Goal: Task Accomplishment & Management: Manage account settings

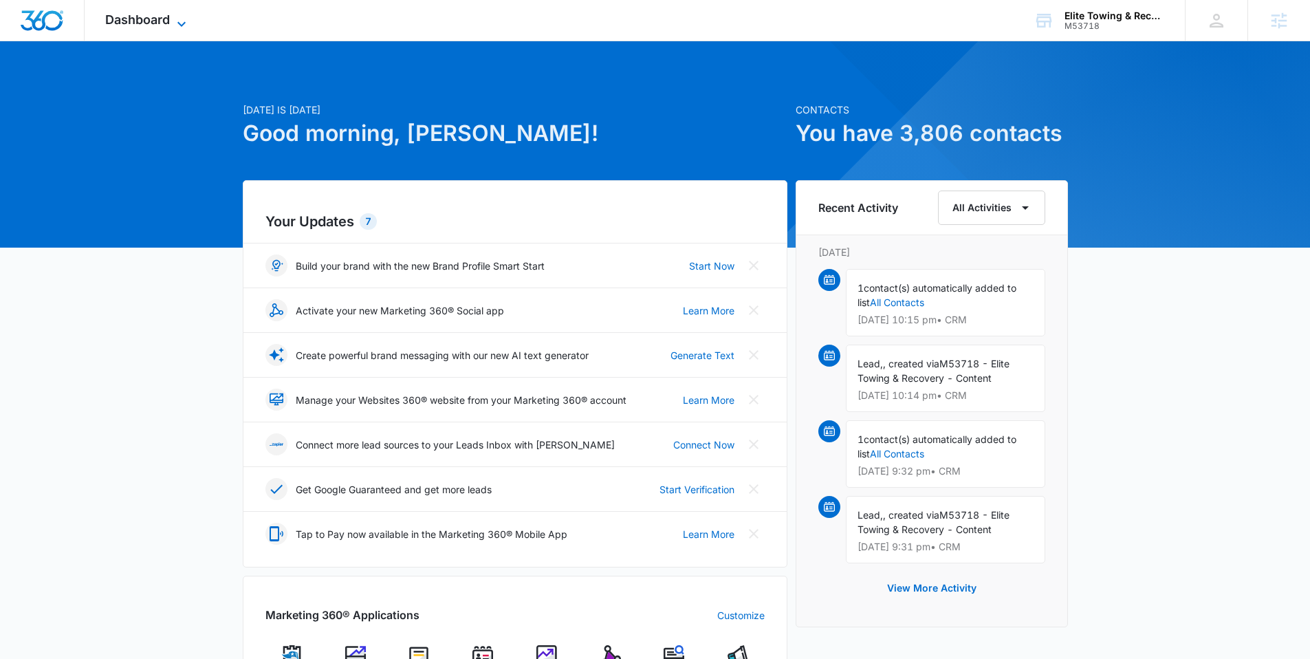
click at [173, 18] on div "Dashboard Apps Reputation Websites Forms CRM Email Social POS Content Ads Intel…" at bounding box center [148, 20] width 126 height 41
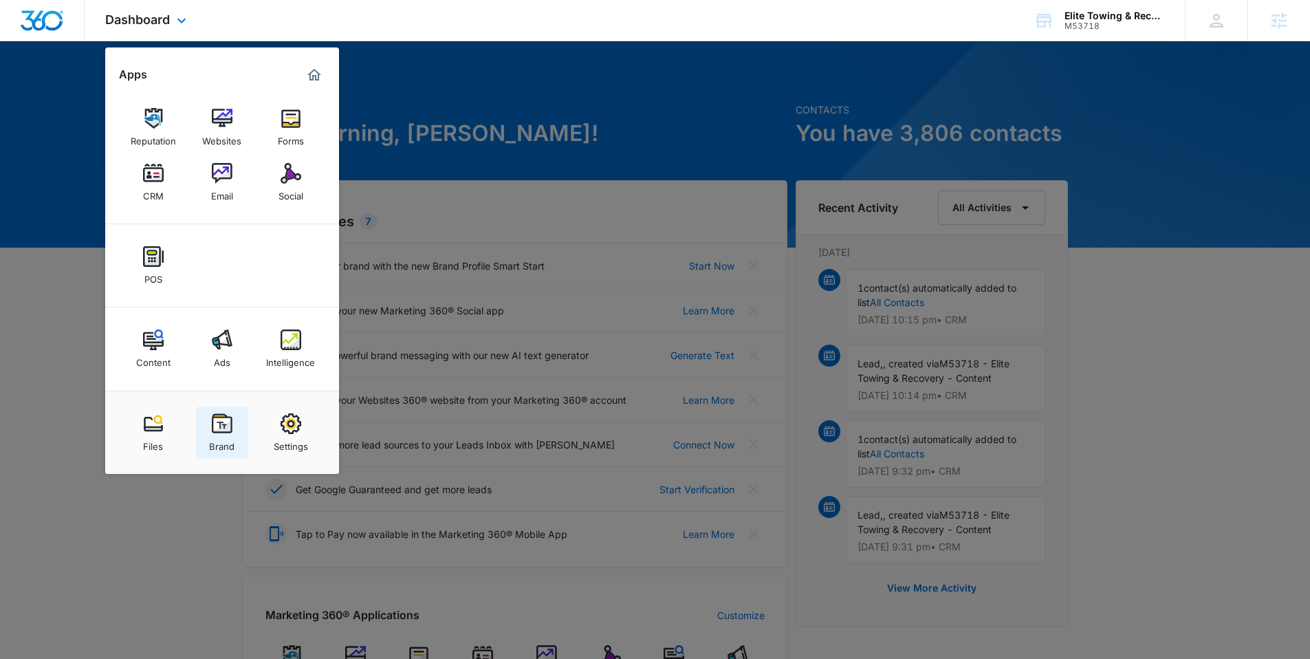
click at [217, 421] on img at bounding box center [222, 423] width 21 height 21
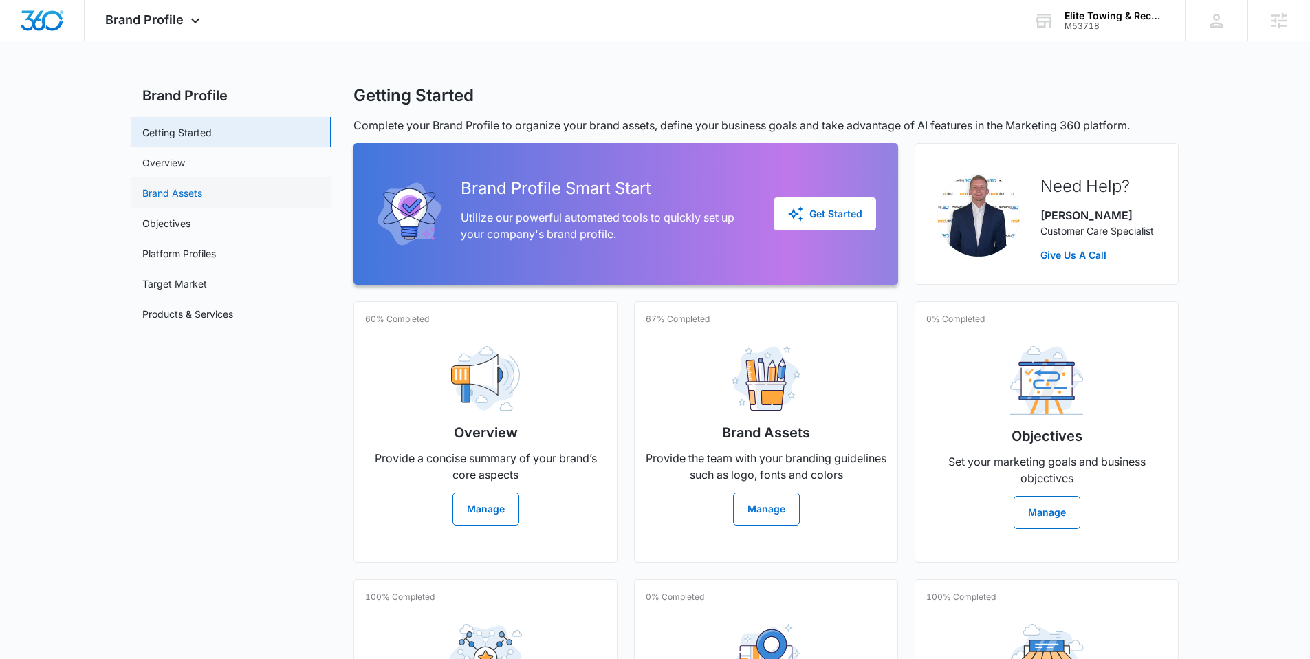
click at [188, 199] on link "Brand Assets" at bounding box center [172, 193] width 60 height 14
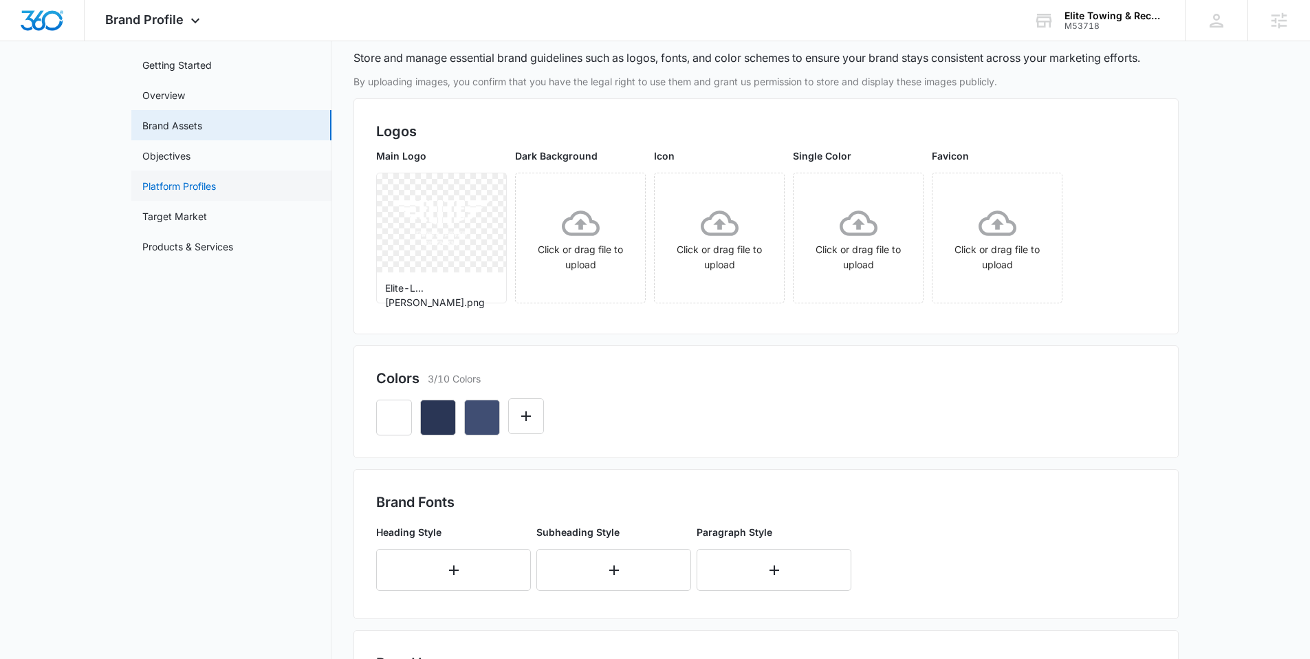
scroll to position [61, 0]
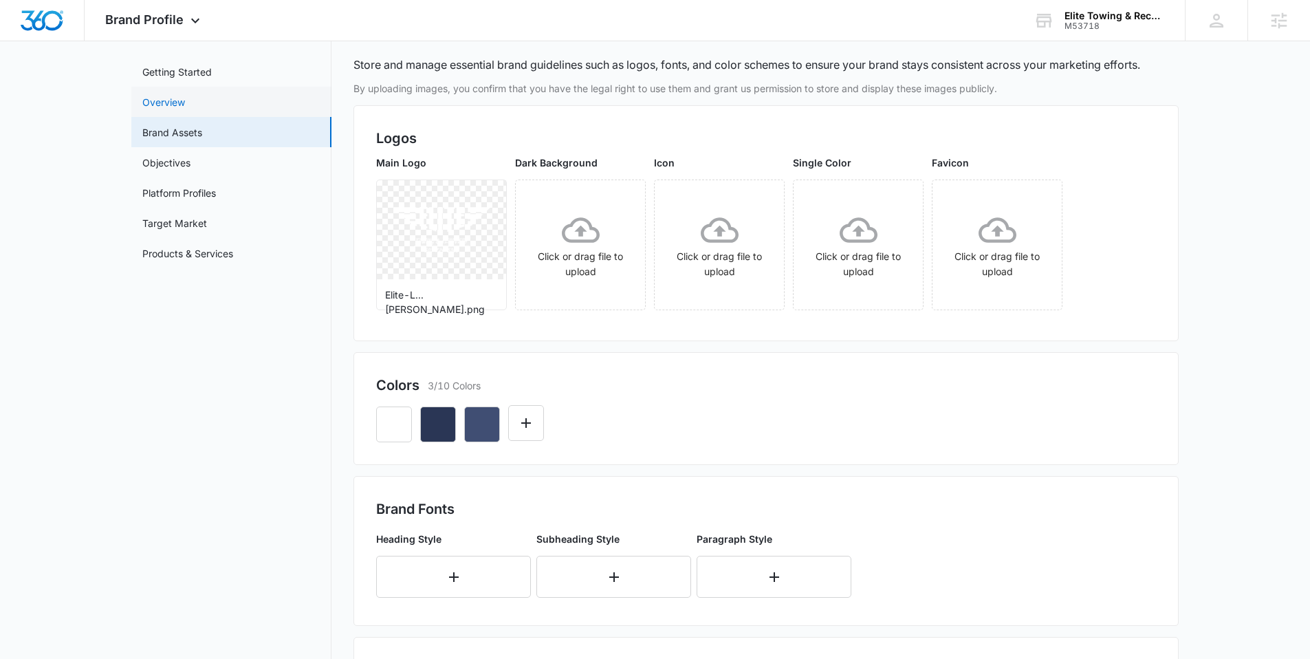
click at [177, 105] on link "Overview" at bounding box center [163, 102] width 43 height 14
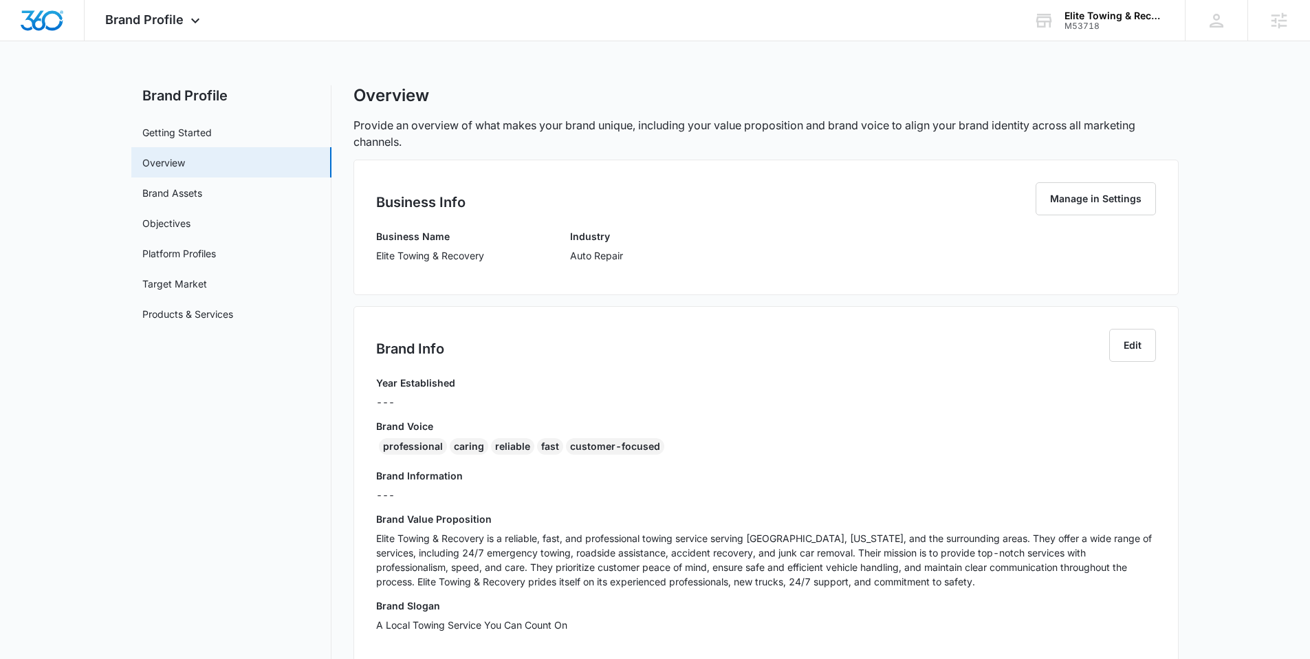
click at [419, 552] on p "Elite Towing & Recovery is a reliable, fast, and professional towing service se…" at bounding box center [766, 560] width 780 height 58
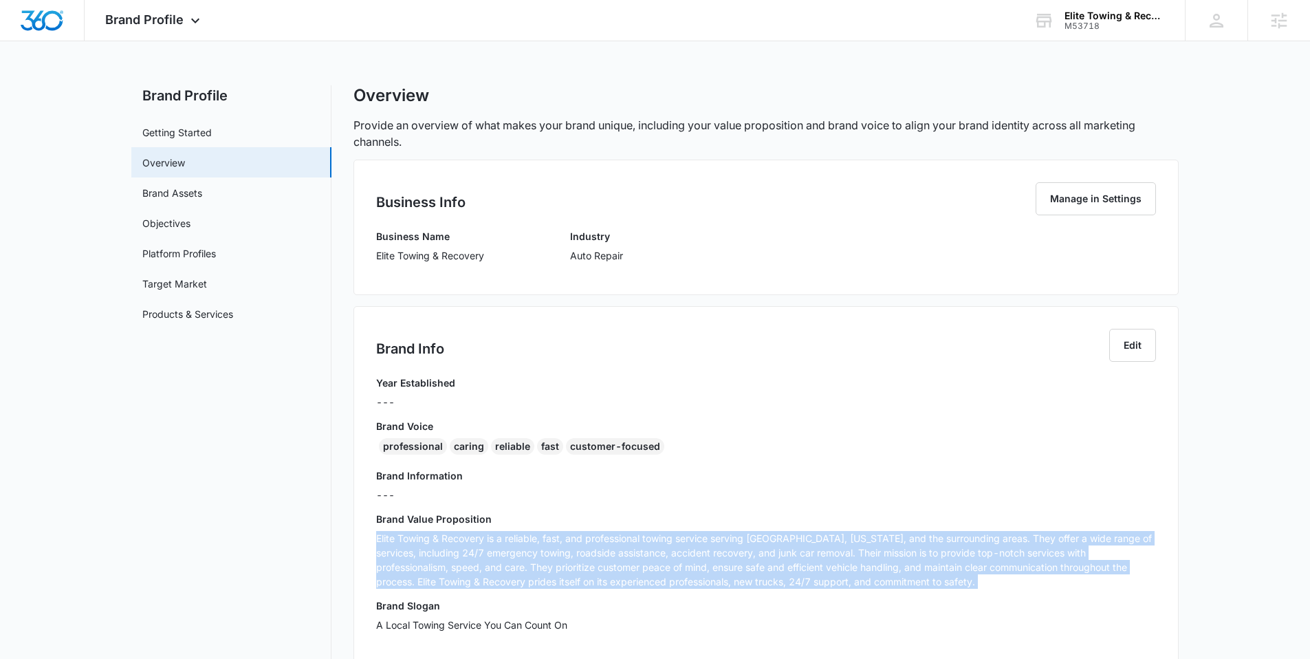
click at [419, 552] on p "Elite Towing & Recovery is a reliable, fast, and professional towing service se…" at bounding box center [766, 560] width 780 height 58
copy p "Elite Towing & Recovery is a reliable, fast, and professional towing service se…"
click at [194, 319] on link "Products & Services" at bounding box center [187, 314] width 91 height 14
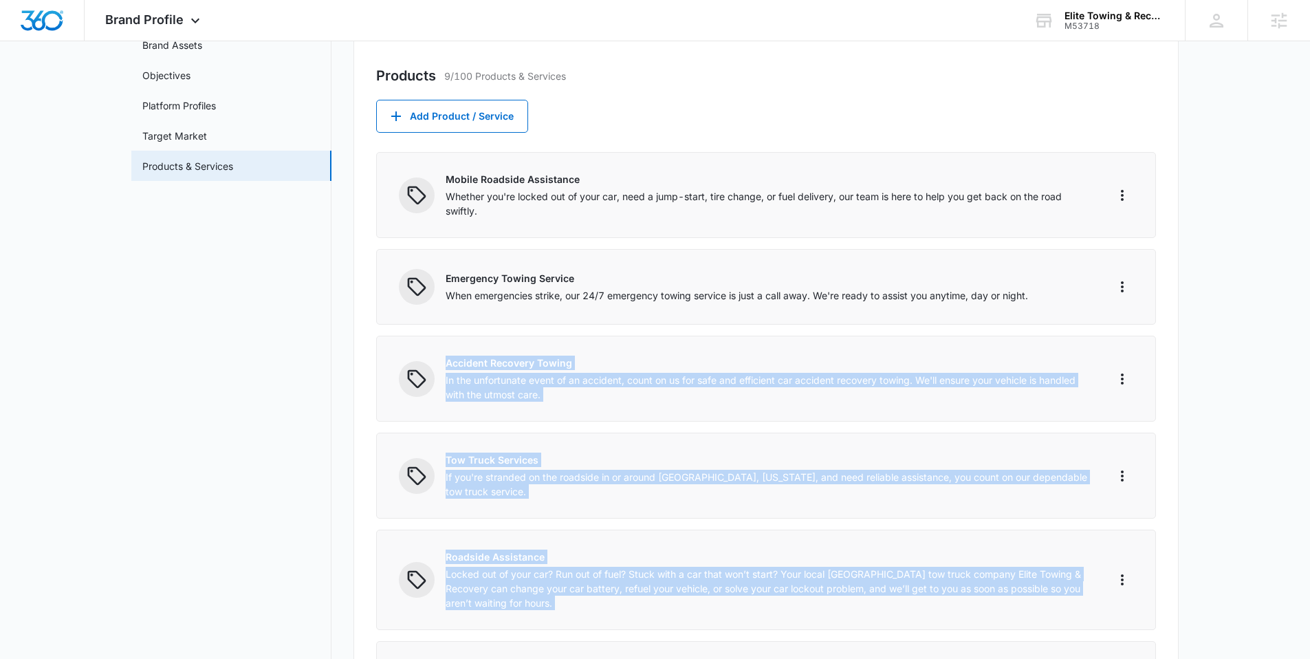
scroll to position [133, 0]
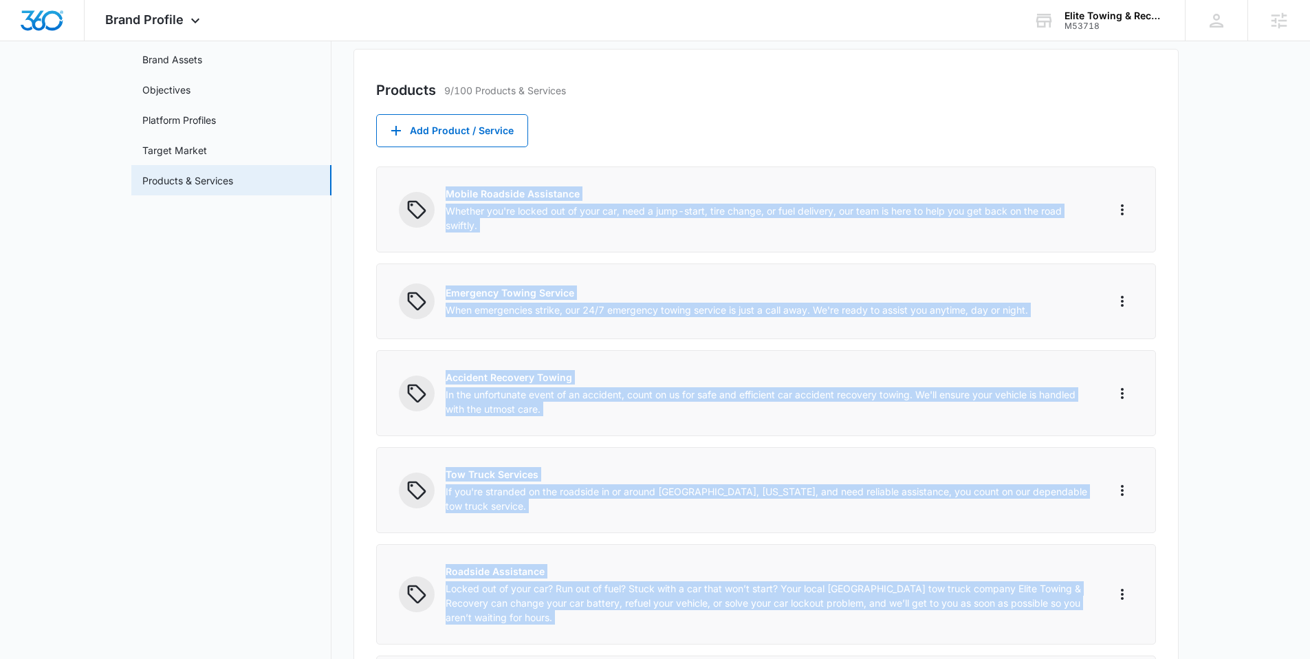
drag, startPoint x: 969, startPoint y: 453, endPoint x: 444, endPoint y: 195, distance: 584.8
click at [444, 195] on div "Products 9/100 Products & Services Add Product / Service Mobile Roadside Assist…" at bounding box center [766, 542] width 825 height 986
copy div "Loremi Dolorsit Ametconsec Adipisc eli'se doeius tem in utla etd, magn a enim-a…"
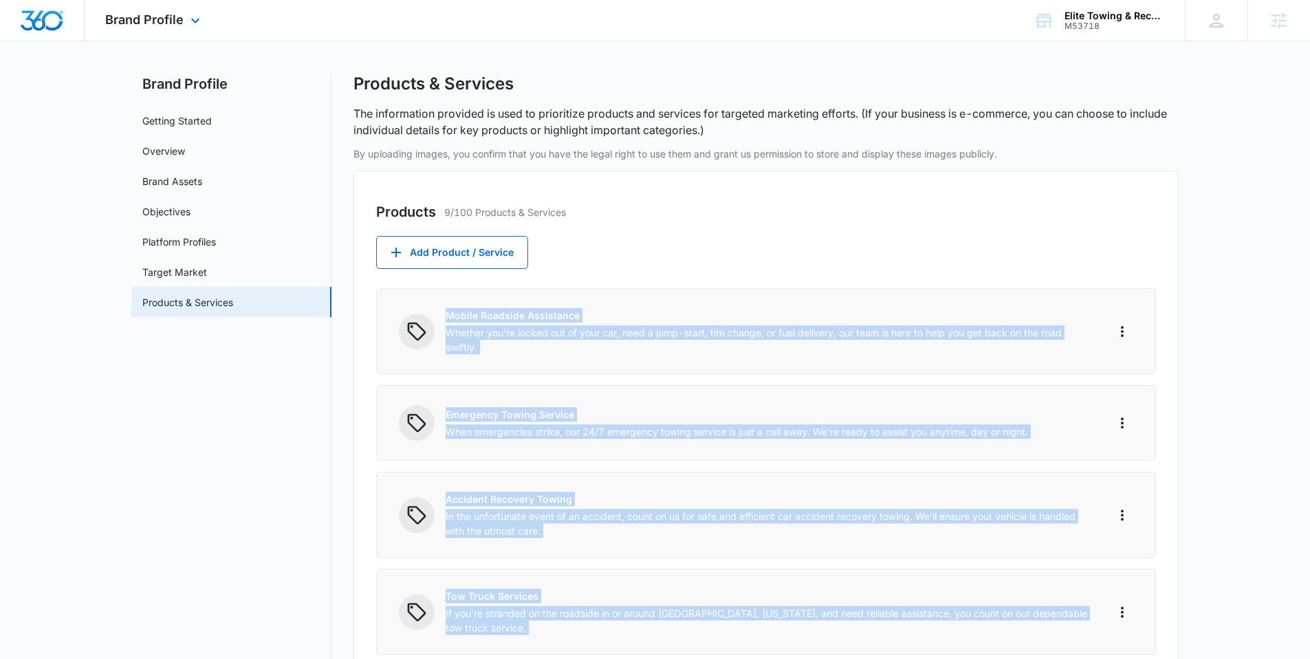
scroll to position [11, 0]
